Goal: Communication & Community: Answer question/provide support

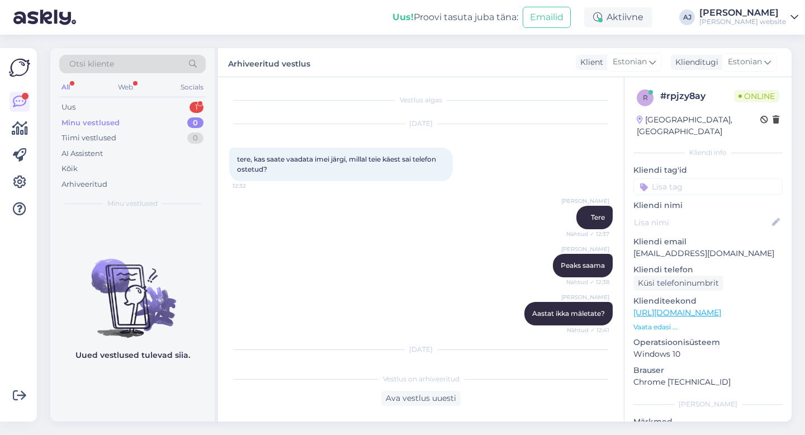
scroll to position [18, 0]
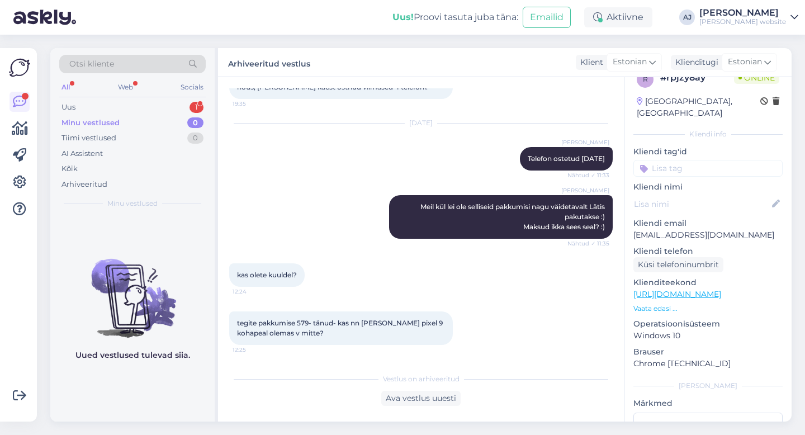
click at [409, 407] on div "Vestlus algas [DATE] tere, kas saate vaadata imei järgi, millal teie käest sai …" at bounding box center [421, 249] width 406 height 344
click at [408, 395] on div "Ava vestlus uuesti" at bounding box center [420, 398] width 79 height 15
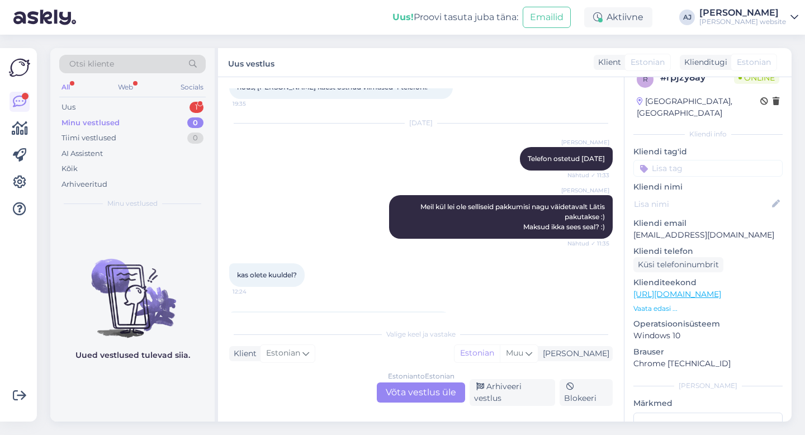
click at [419, 398] on div "Estonian to Estonian Võta vestlus üle" at bounding box center [421, 392] width 88 height 20
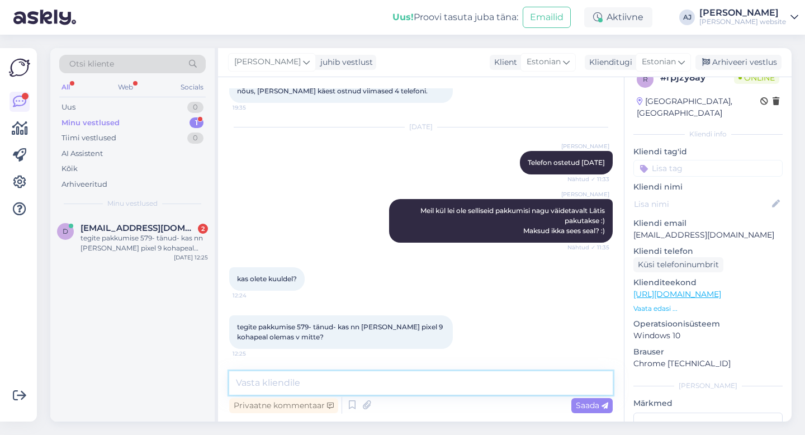
drag, startPoint x: 260, startPoint y: 384, endPoint x: 261, endPoint y: 376, distance: 8.5
click at [260, 382] on textarea at bounding box center [420, 382] width 383 height 23
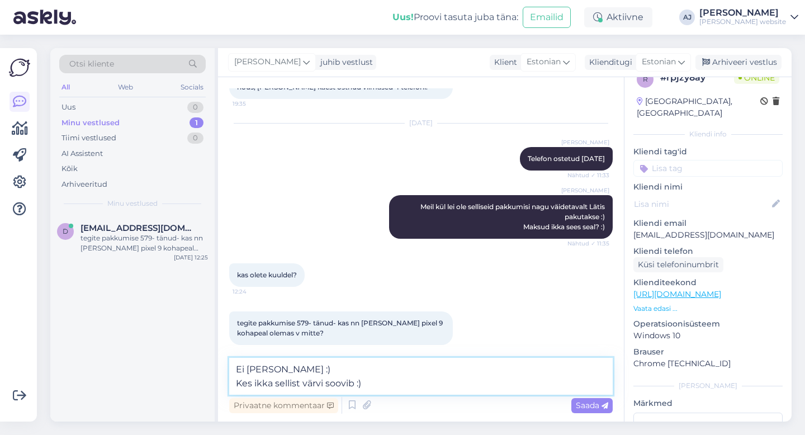
click at [327, 370] on textarea "Ei [PERSON_NAME] :) Kes ikka sellist värvi soovib :)" at bounding box center [420, 376] width 383 height 37
type textarea "Ei ole kohapeal Kes ikka sellist värvi soovib :)"
click at [581, 404] on span "Saada" at bounding box center [592, 405] width 32 height 10
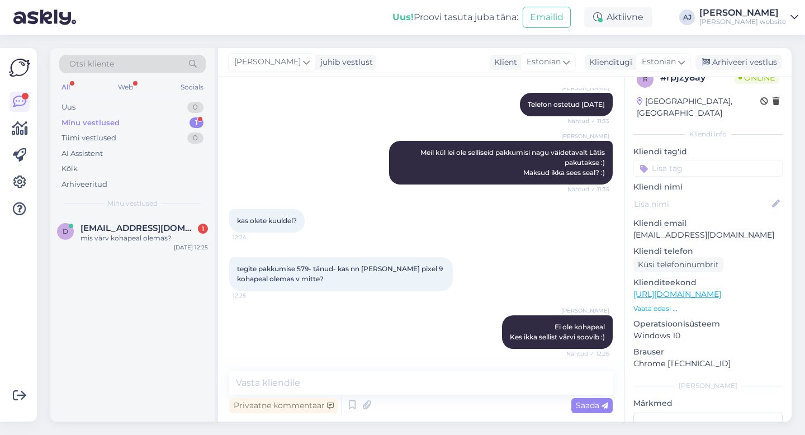
scroll to position [516, 0]
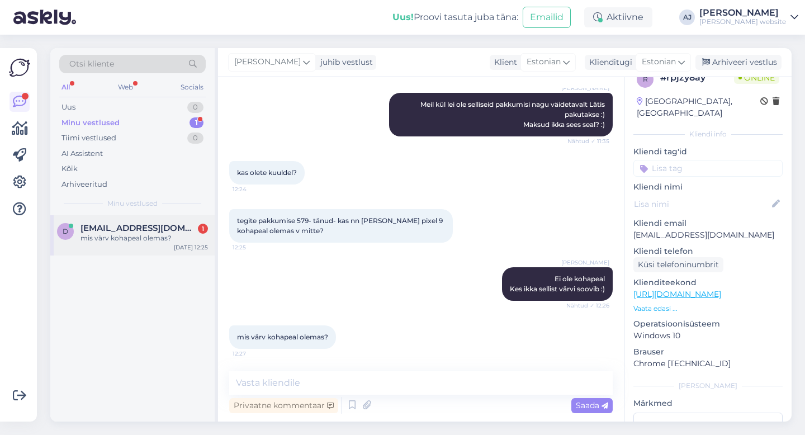
click at [105, 231] on span "[EMAIL_ADDRESS][DOMAIN_NAME]" at bounding box center [138, 228] width 116 height 10
click at [105, 126] on div "Minu vestlused" at bounding box center [90, 122] width 58 height 11
click at [265, 385] on textarea at bounding box center [420, 382] width 383 height 23
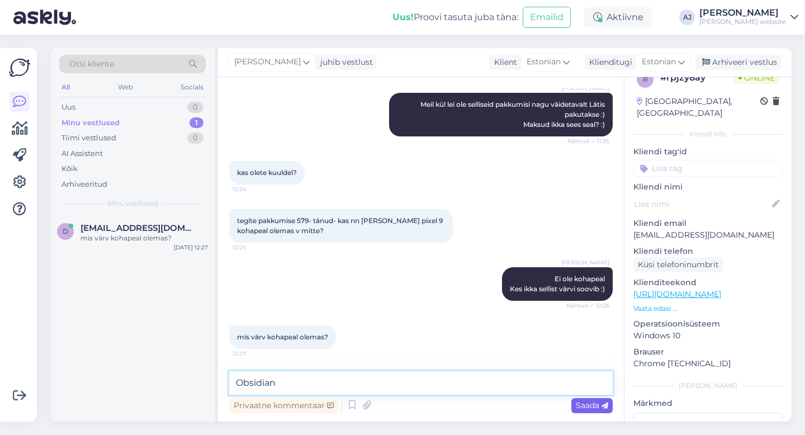
type textarea "Obsidian"
click at [582, 407] on span "Saada" at bounding box center [592, 405] width 32 height 10
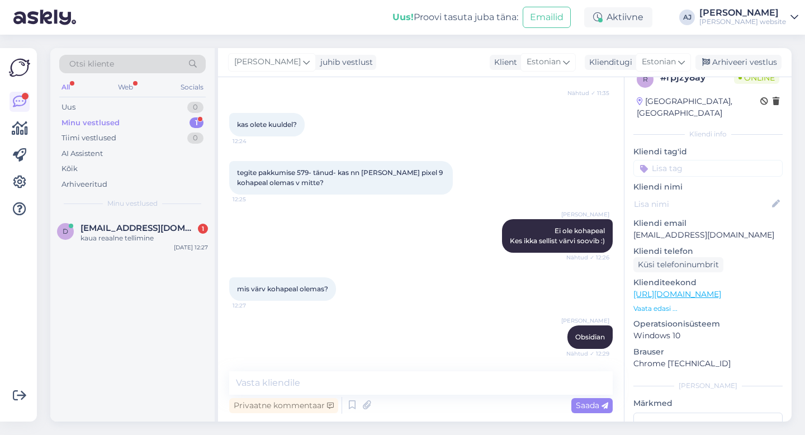
scroll to position [613, 0]
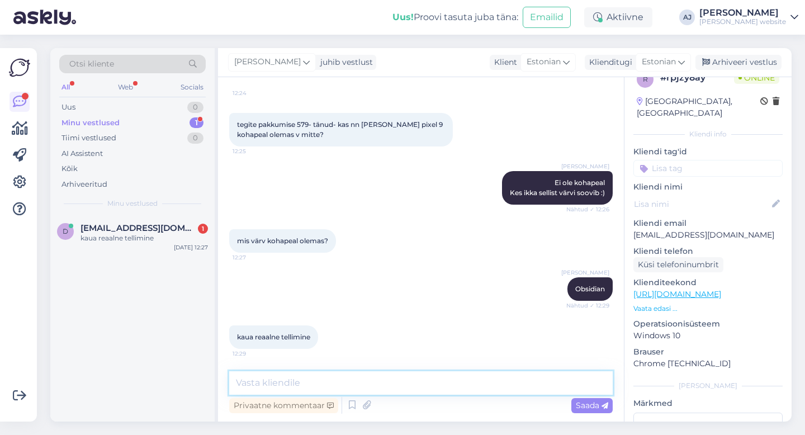
click at [260, 384] on textarea at bounding box center [420, 382] width 383 height 23
type textarea "Peony?"
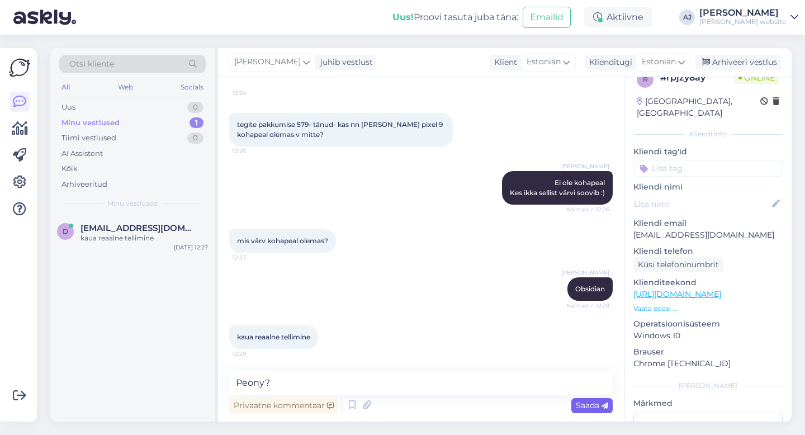
click at [587, 404] on span "Saada" at bounding box center [592, 405] width 32 height 10
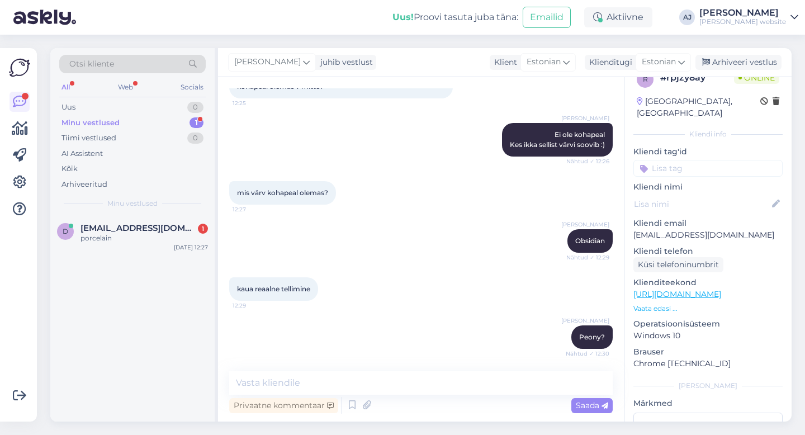
scroll to position [709, 0]
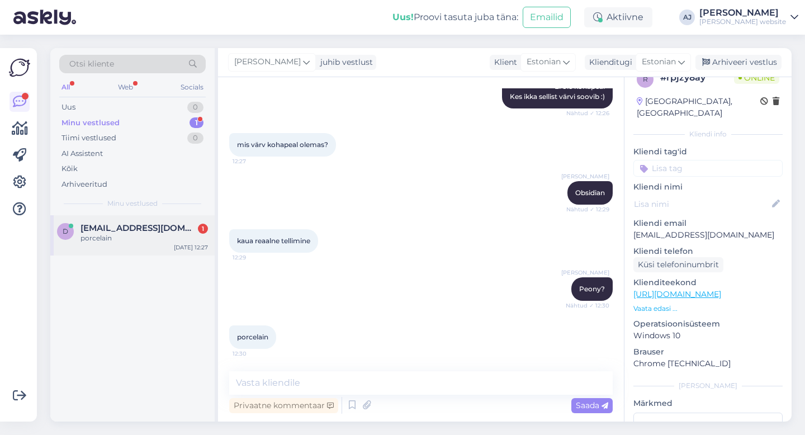
click at [118, 225] on span "[EMAIL_ADDRESS][DOMAIN_NAME]" at bounding box center [138, 228] width 116 height 10
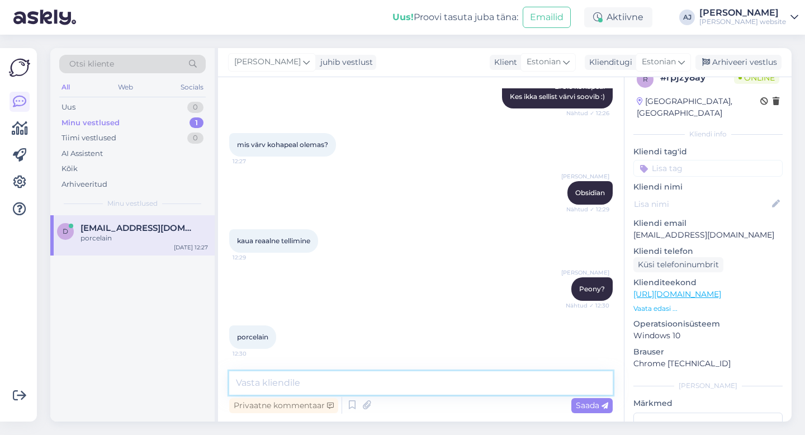
click at [265, 385] on textarea at bounding box center [420, 382] width 383 height 23
type textarea "14.10"
click at [598, 406] on span "Saada" at bounding box center [592, 405] width 32 height 10
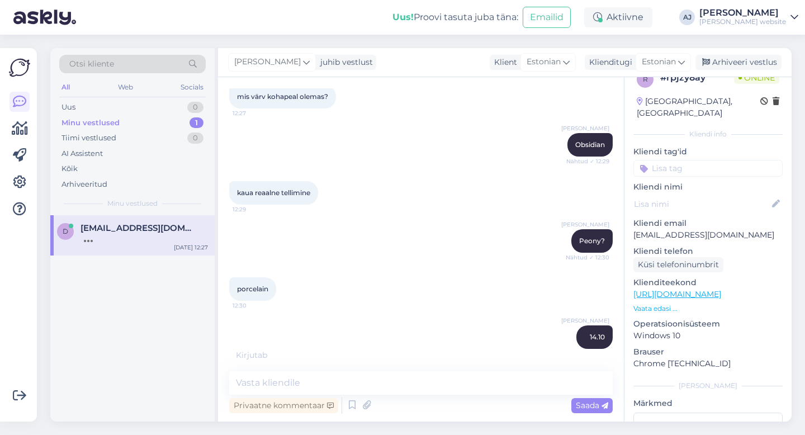
scroll to position [805, 0]
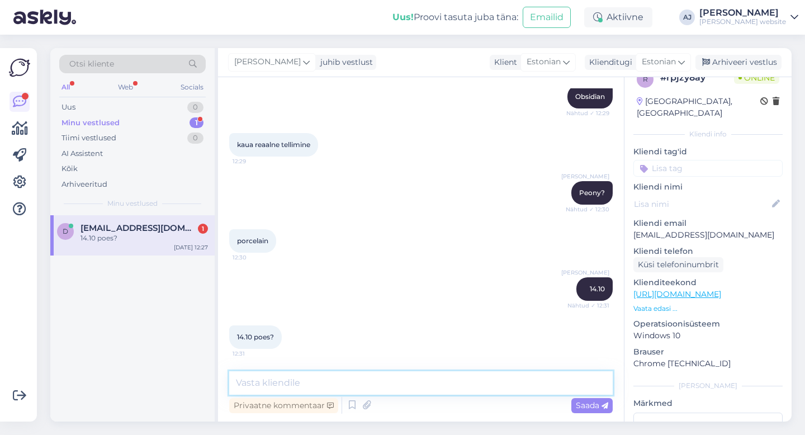
click at [268, 385] on textarea at bounding box center [420, 382] width 383 height 23
type textarea "Jah"
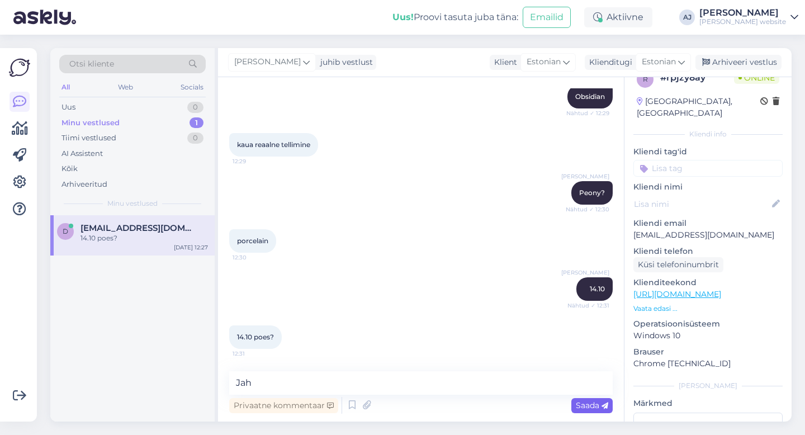
click at [583, 404] on span "Saada" at bounding box center [592, 405] width 32 height 10
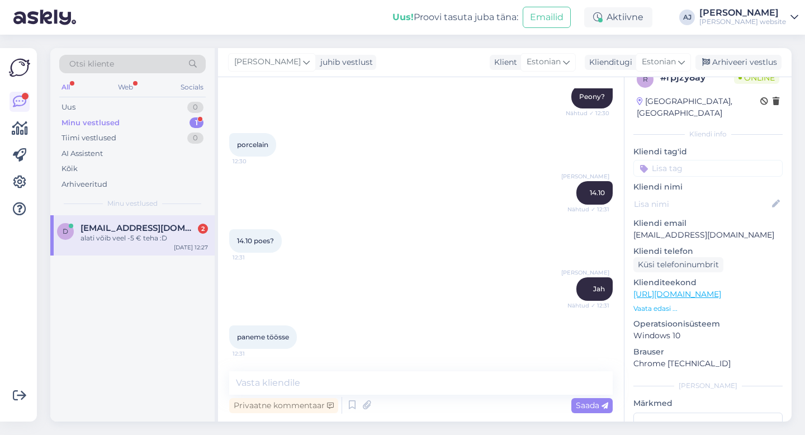
scroll to position [949, 0]
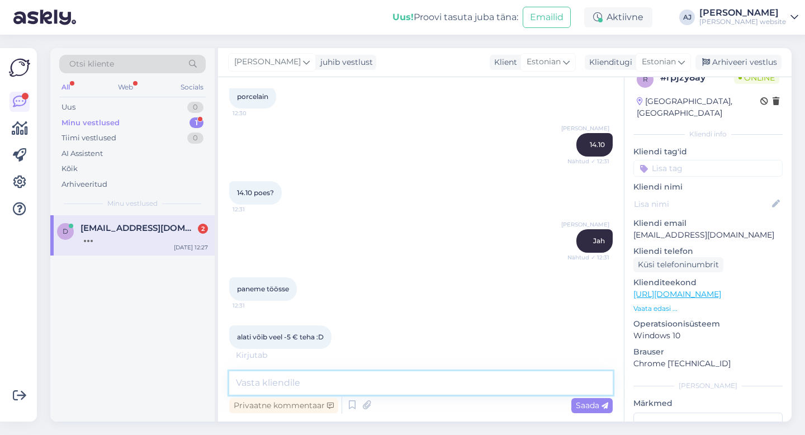
click at [267, 382] on textarea at bounding box center [420, 382] width 383 height 23
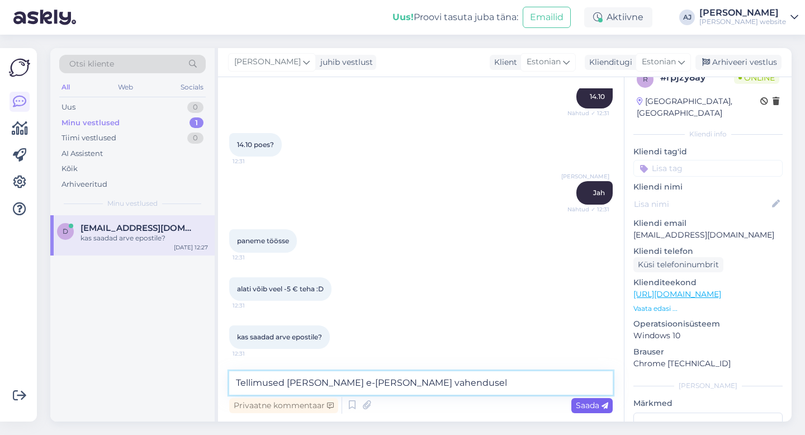
type textarea "Tellimused [PERSON_NAME] e-[PERSON_NAME] vahendusel"
click at [592, 400] on div "Saada" at bounding box center [591, 405] width 41 height 15
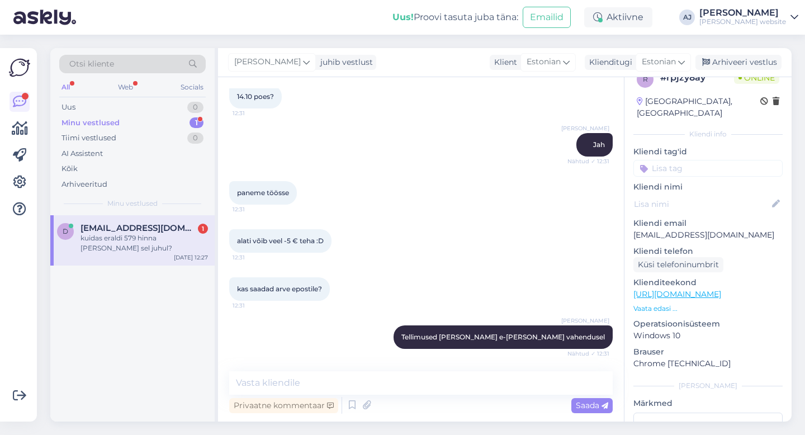
scroll to position [1093, 0]
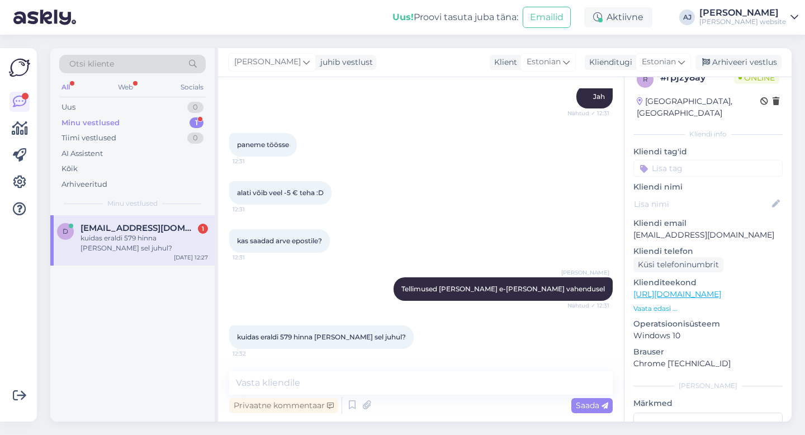
click at [138, 225] on span "[EMAIL_ADDRESS][DOMAIN_NAME]" at bounding box center [138, 228] width 116 height 10
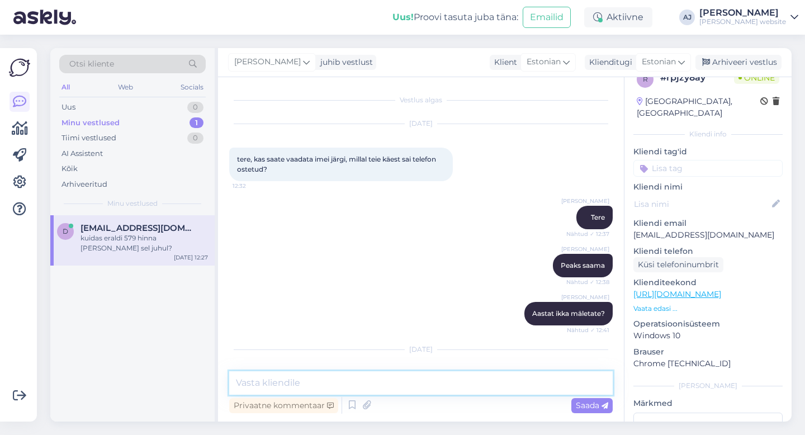
click at [280, 383] on textarea at bounding box center [420, 382] width 383 height 23
type textarea "Maksate manuaalselt :)"
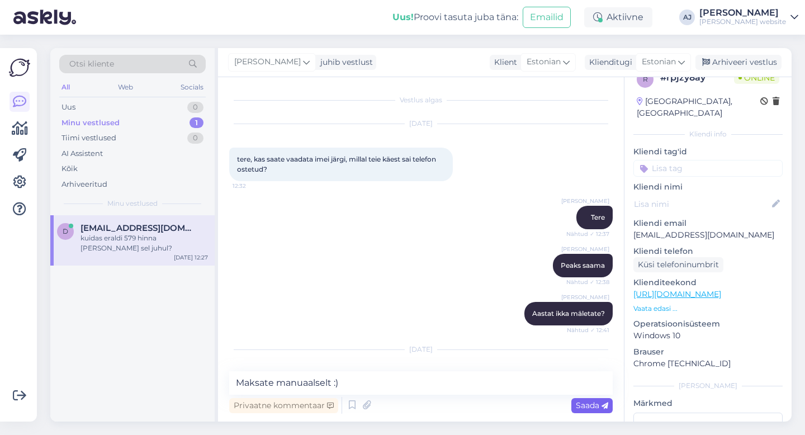
click at [587, 404] on span "Saada" at bounding box center [592, 405] width 32 height 10
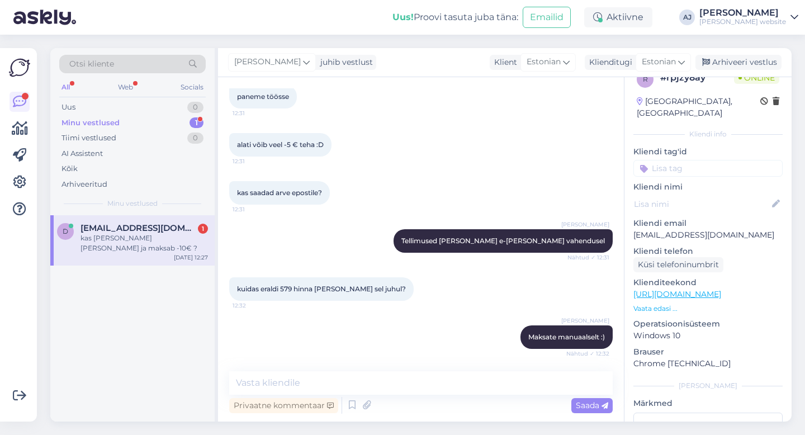
scroll to position [1189, 0]
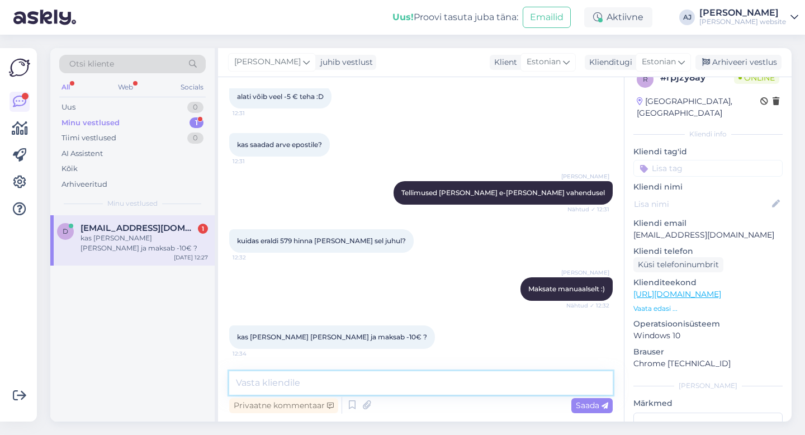
click at [263, 383] on textarea at bounding box center [420, 382] width 383 height 23
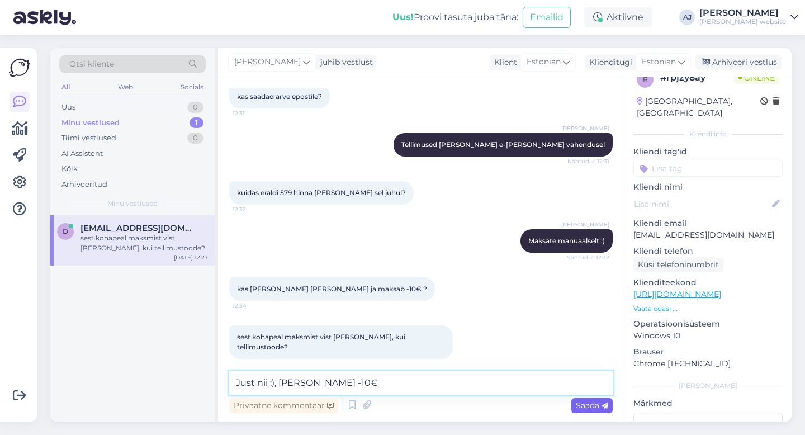
type textarea "Just nii :), [PERSON_NAME] -10€"
click at [595, 403] on span "Saada" at bounding box center [592, 405] width 32 height 10
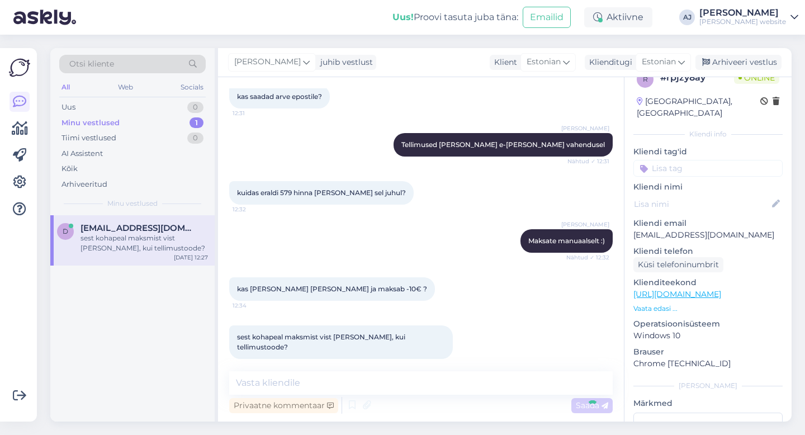
scroll to position [1285, 0]
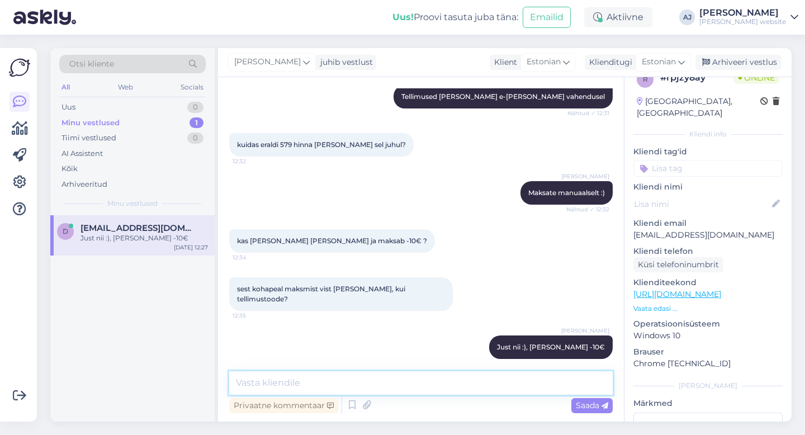
click at [262, 376] on textarea at bounding box center [420, 382] width 383 height 23
type textarea "Kohapeal ei saa tasuda tellimustoote puhul"
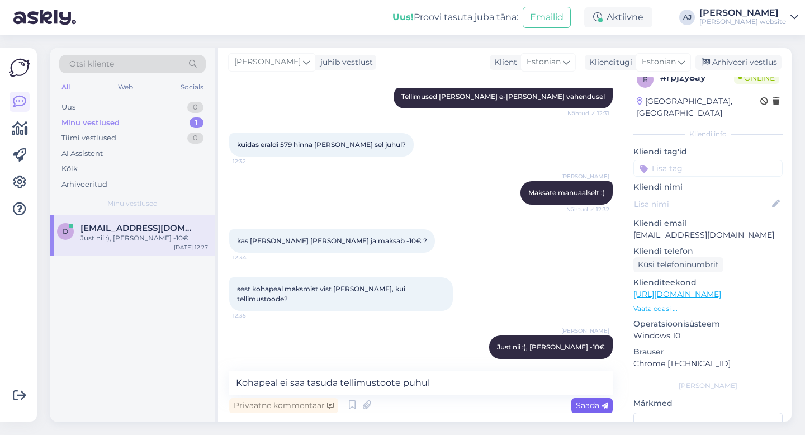
click at [596, 402] on span "Saada" at bounding box center [592, 405] width 32 height 10
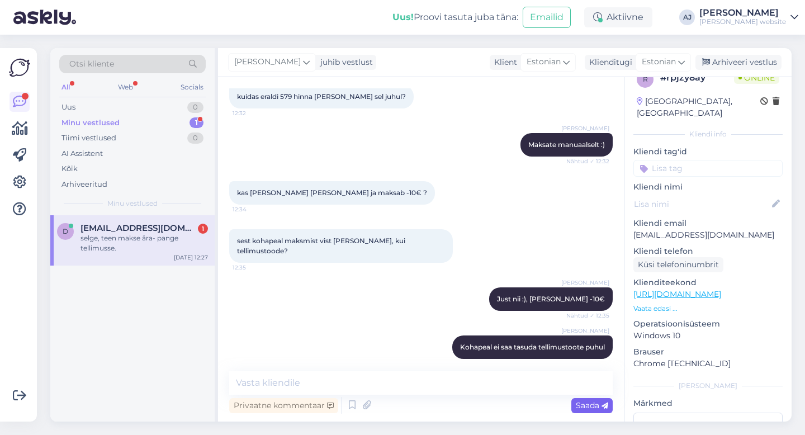
scroll to position [1382, 0]
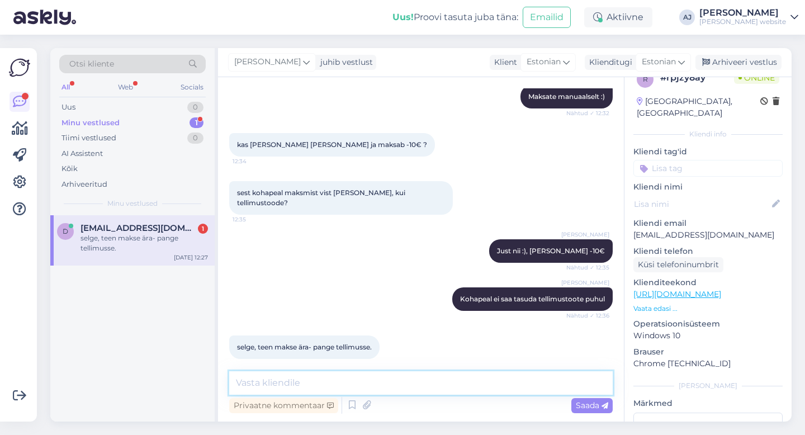
click at [297, 375] on textarea at bounding box center [420, 382] width 383 height 23
type textarea "Teeme nii, juba tehtud :)"
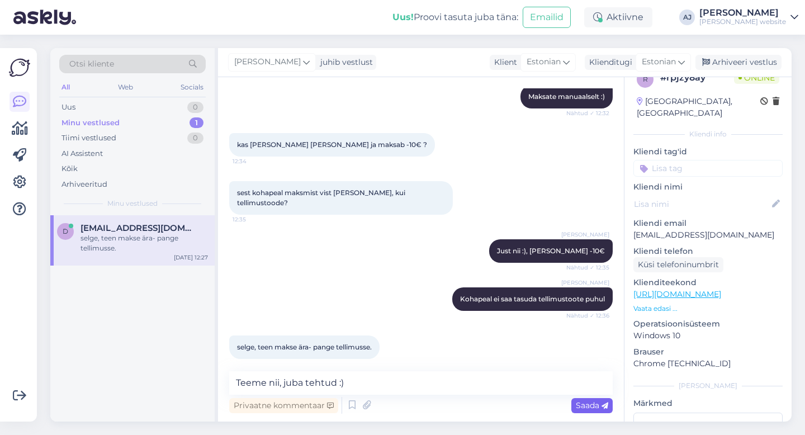
click at [595, 401] on span "Saada" at bounding box center [592, 405] width 32 height 10
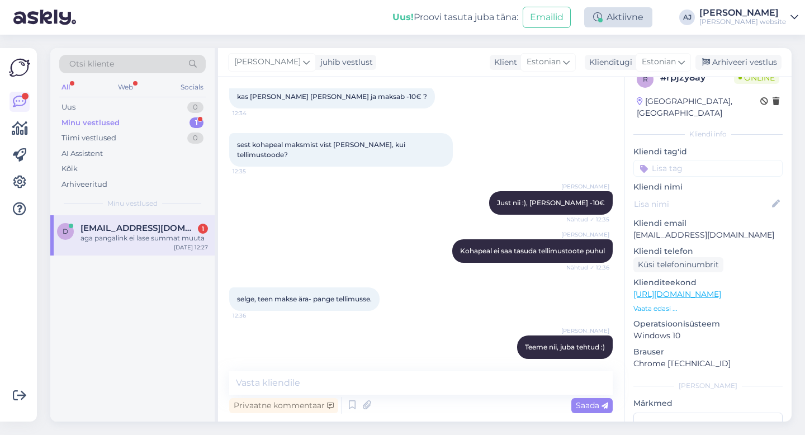
scroll to position [1478, 0]
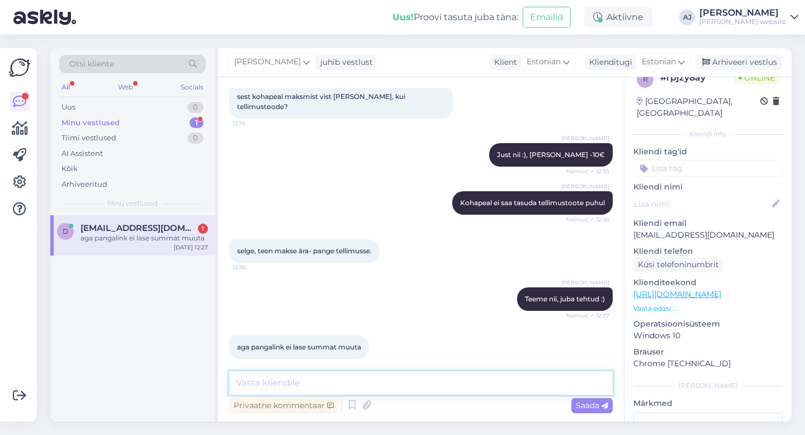
click at [251, 386] on textarea at bounding box center [420, 382] width 383 height 23
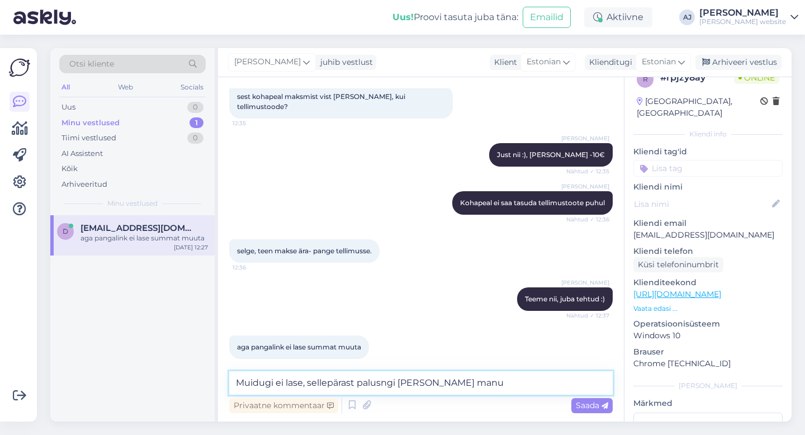
scroll to position [1489, 0]
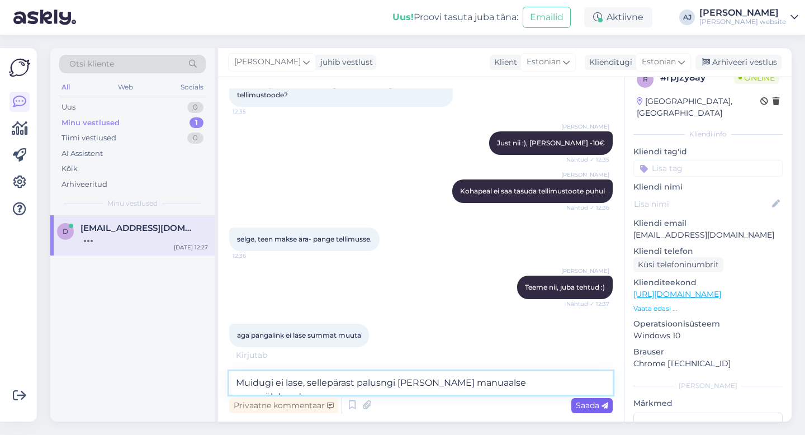
type textarea "Muidugi ei lase, sellepärast palusngi [PERSON_NAME] manuaalse pangaülekandega."
click at [587, 407] on span "Saada" at bounding box center [592, 405] width 32 height 10
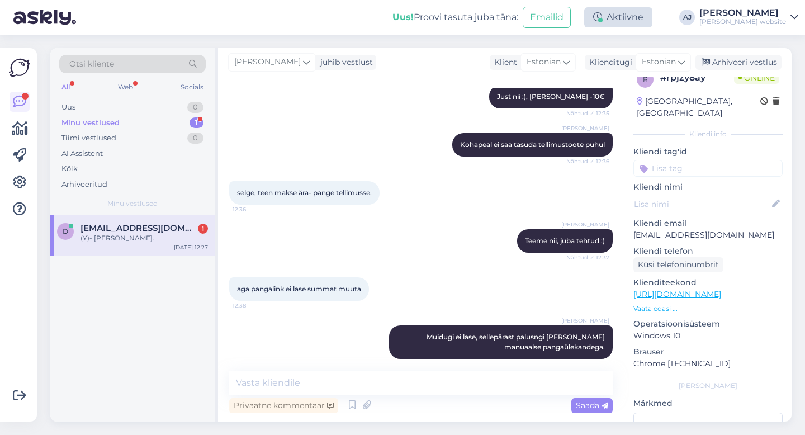
scroll to position [1584, 0]
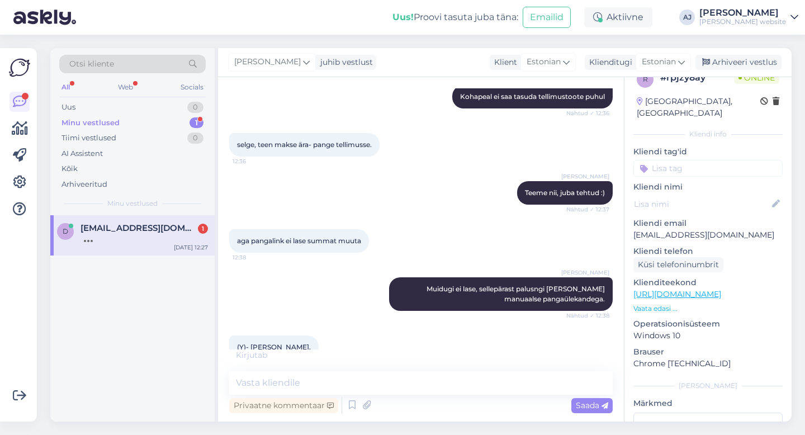
click at [126, 226] on span "[EMAIL_ADDRESS][DOMAIN_NAME]" at bounding box center [138, 228] width 116 height 10
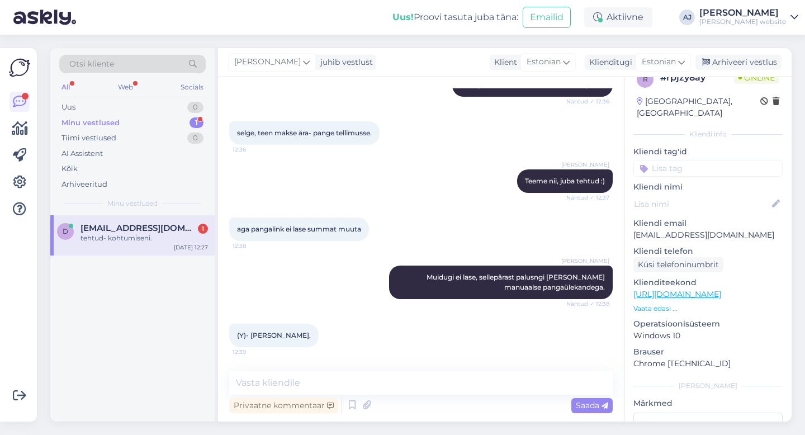
scroll to position [1632, 0]
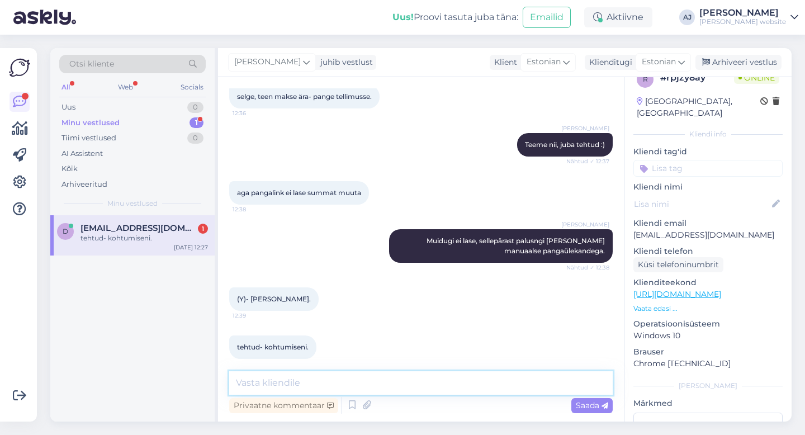
click at [259, 383] on textarea at bounding box center [420, 382] width 383 height 23
type textarea "Kohtumiseni"
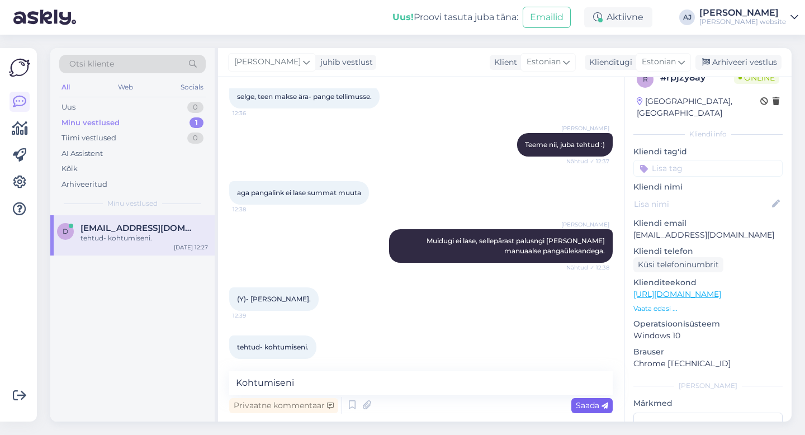
click at [584, 406] on span "Saada" at bounding box center [592, 405] width 32 height 10
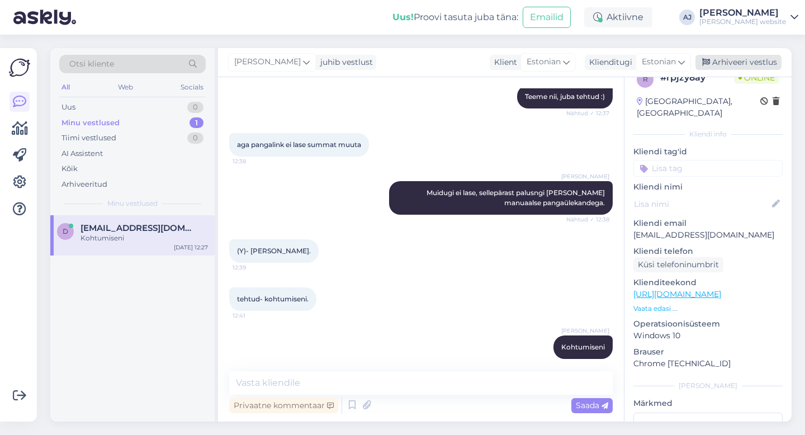
click at [737, 58] on div "Arhiveeri vestlus" at bounding box center [738, 62] width 86 height 15
